Goal: Information Seeking & Learning: Learn about a topic

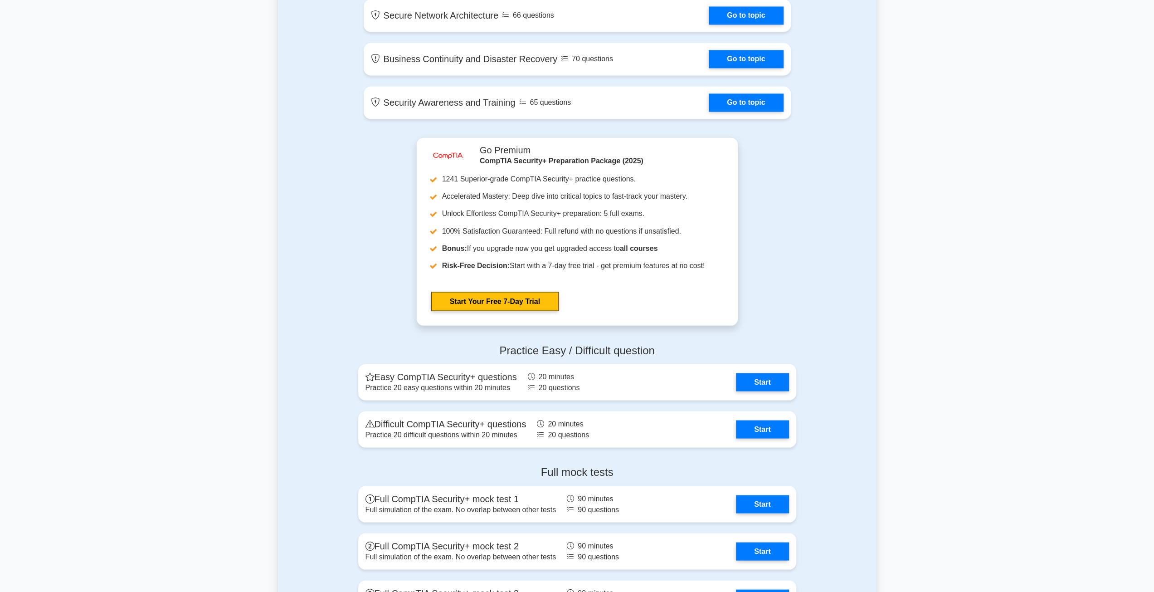
scroll to position [1542, 0]
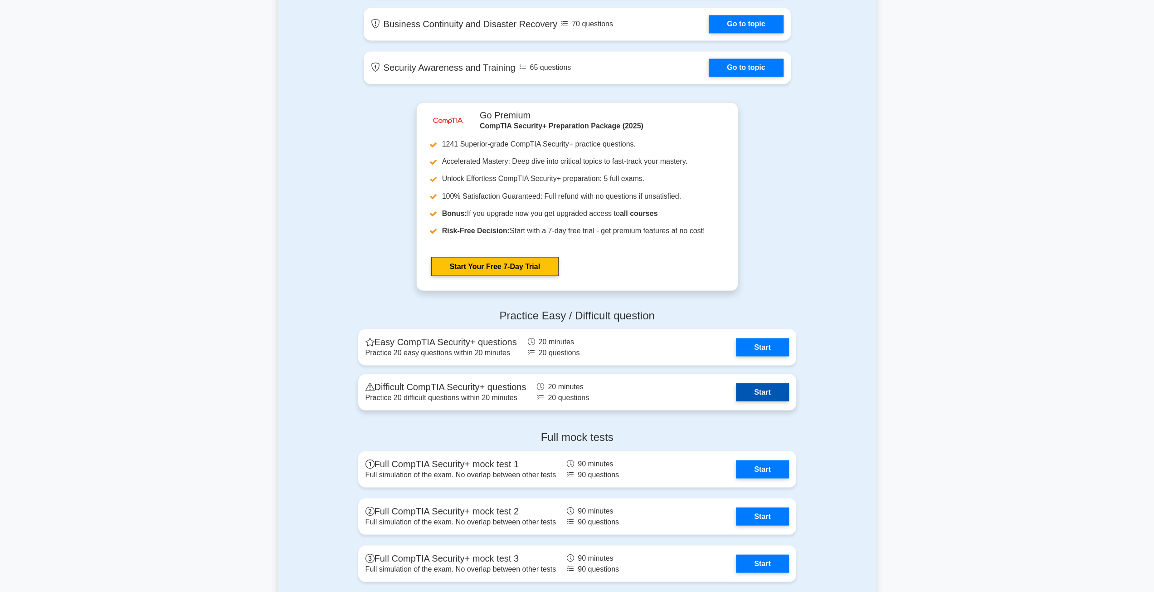
click at [736, 394] on link "Start" at bounding box center [762, 392] width 53 height 18
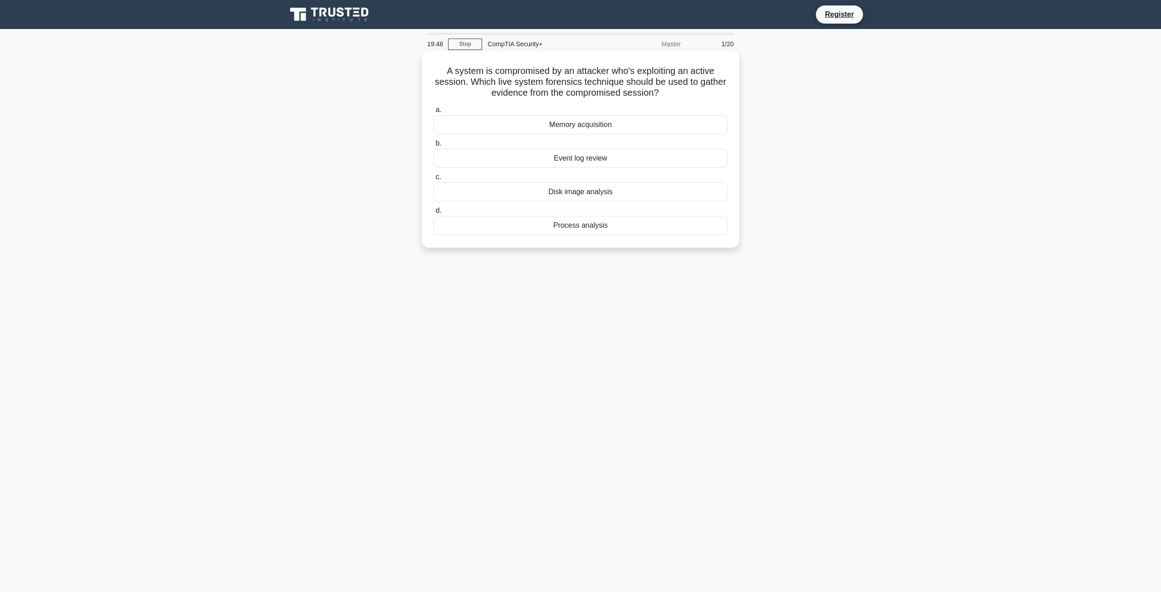
click at [577, 190] on div "Disk image analysis" at bounding box center [581, 191] width 294 height 19
click at [434, 180] on input "c. Disk image analysis" at bounding box center [434, 177] width 0 height 6
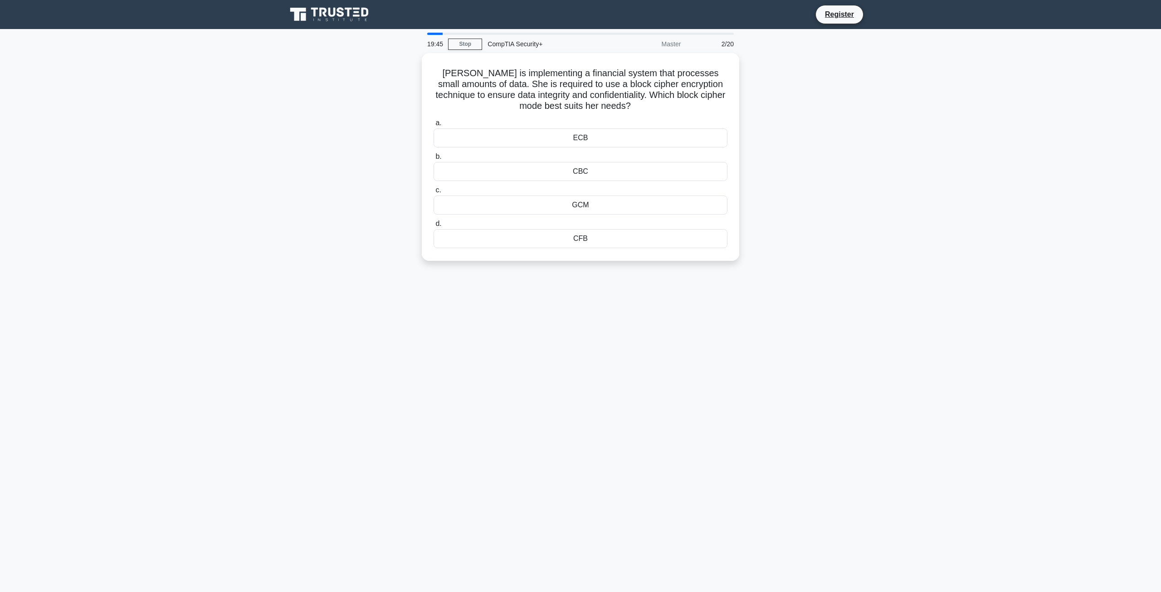
click at [670, 44] on div "Master" at bounding box center [646, 44] width 79 height 18
click at [590, 133] on div "ECB" at bounding box center [581, 135] width 294 height 19
click at [434, 124] on input "a. ECB" at bounding box center [434, 121] width 0 height 6
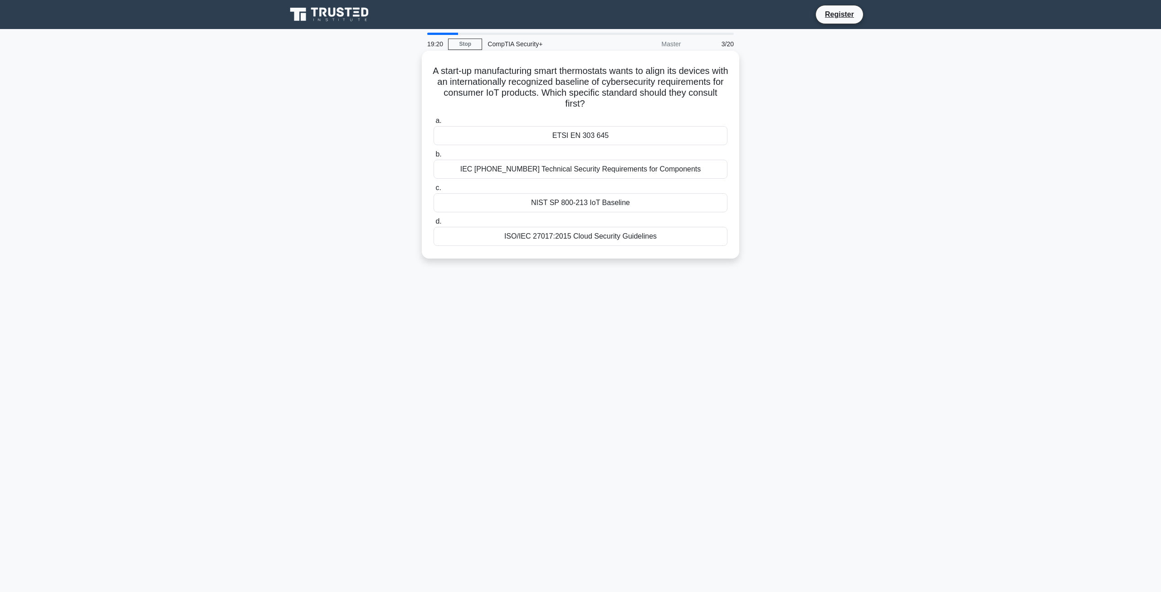
click at [601, 206] on div "NIST SP 800-213 IoT Baseline" at bounding box center [581, 202] width 294 height 19
click at [434, 191] on input "c. NIST SP 800-213 IoT Baseline" at bounding box center [434, 188] width 0 height 6
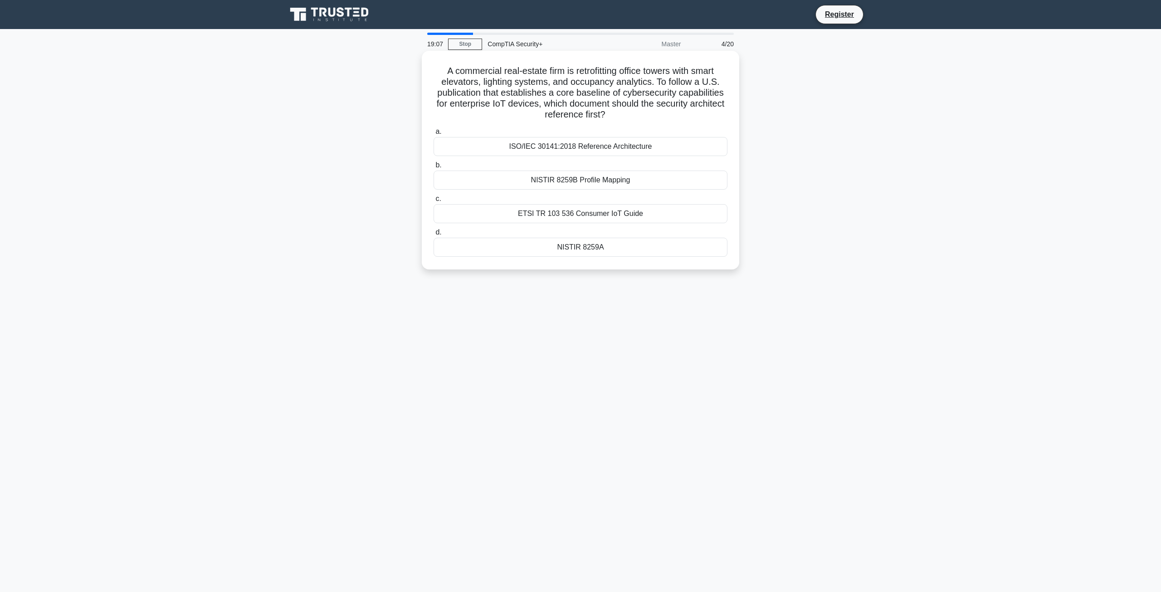
click at [606, 145] on div "ISO/IEC 30141:2018 Reference Architecture" at bounding box center [581, 146] width 294 height 19
click at [434, 135] on input "a. ISO/IEC 30141:2018 Reference Architecture" at bounding box center [434, 132] width 0 height 6
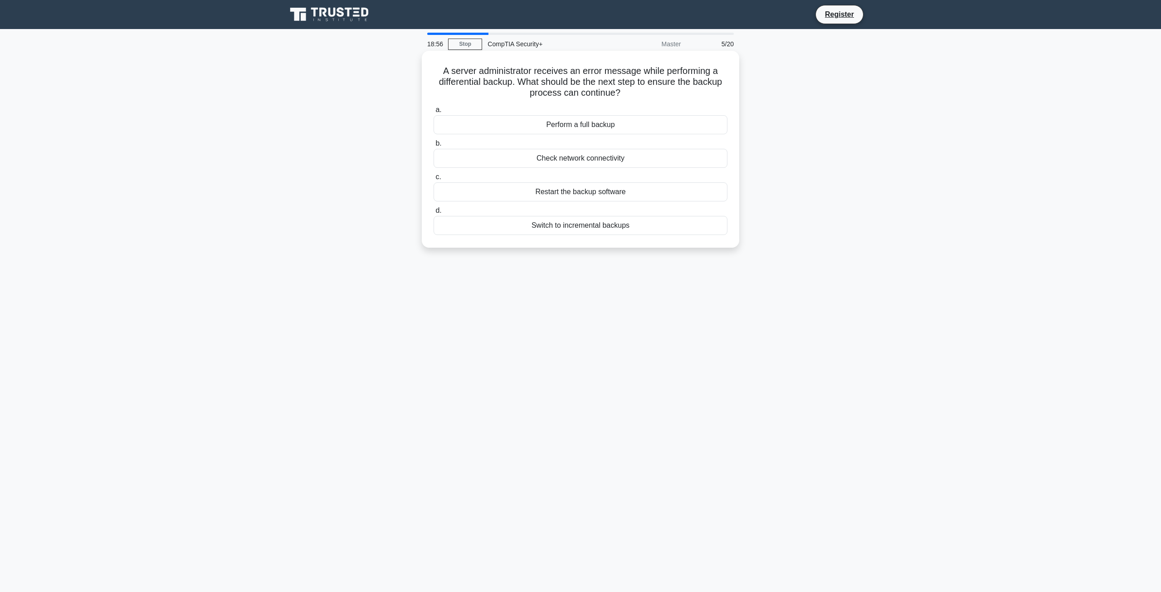
click at [624, 127] on div "Perform a full backup" at bounding box center [581, 124] width 294 height 19
click at [434, 113] on input "a. Perform a full backup" at bounding box center [434, 110] width 0 height 6
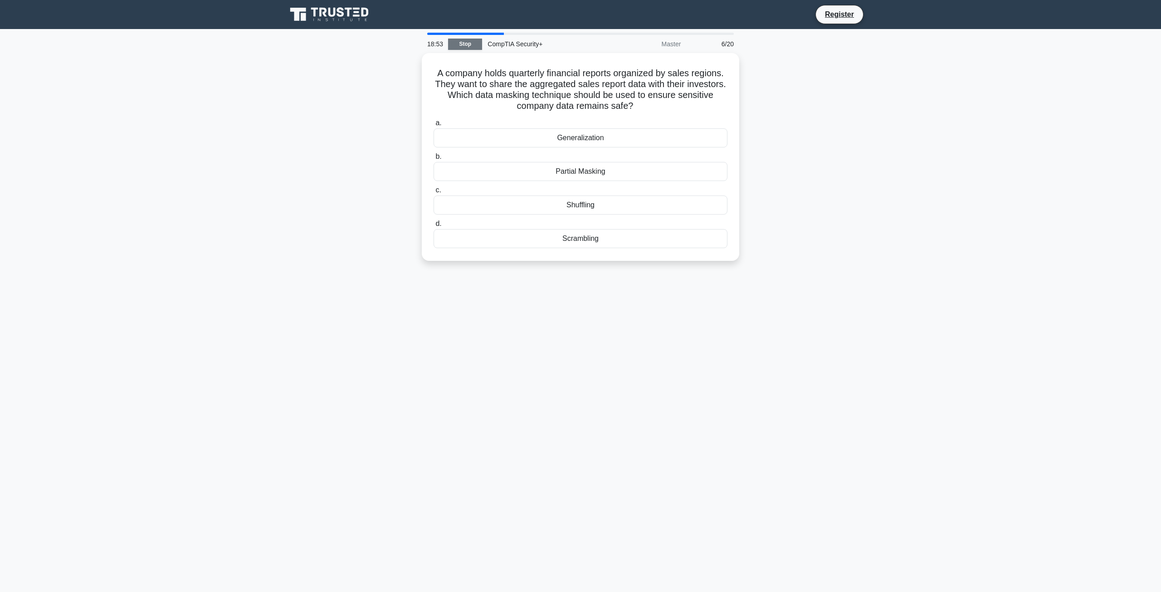
click at [466, 40] on link "Stop" at bounding box center [465, 44] width 34 height 11
